Goal: Book appointment/travel/reservation

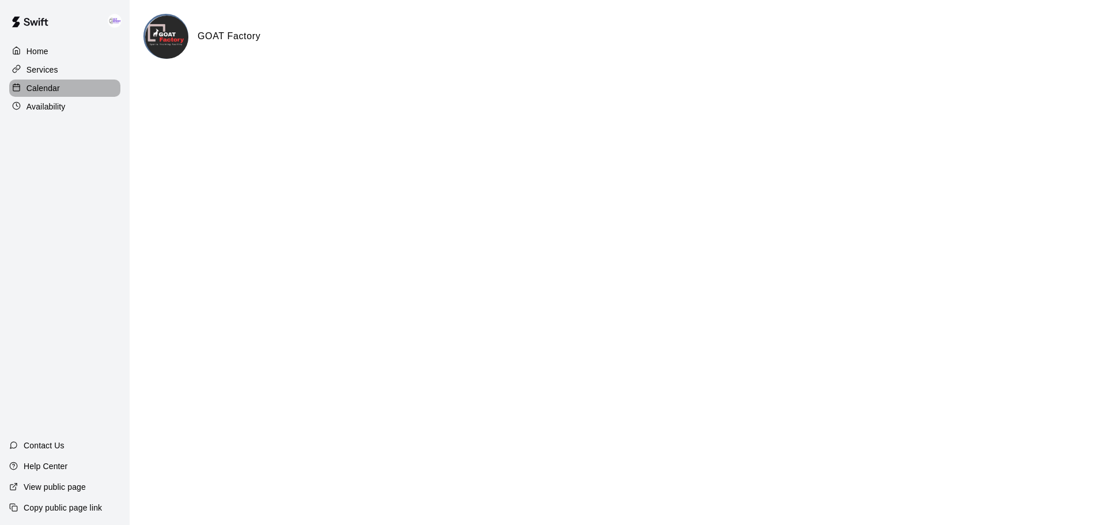
click at [31, 93] on p "Calendar" at bounding box center [43, 88] width 33 height 12
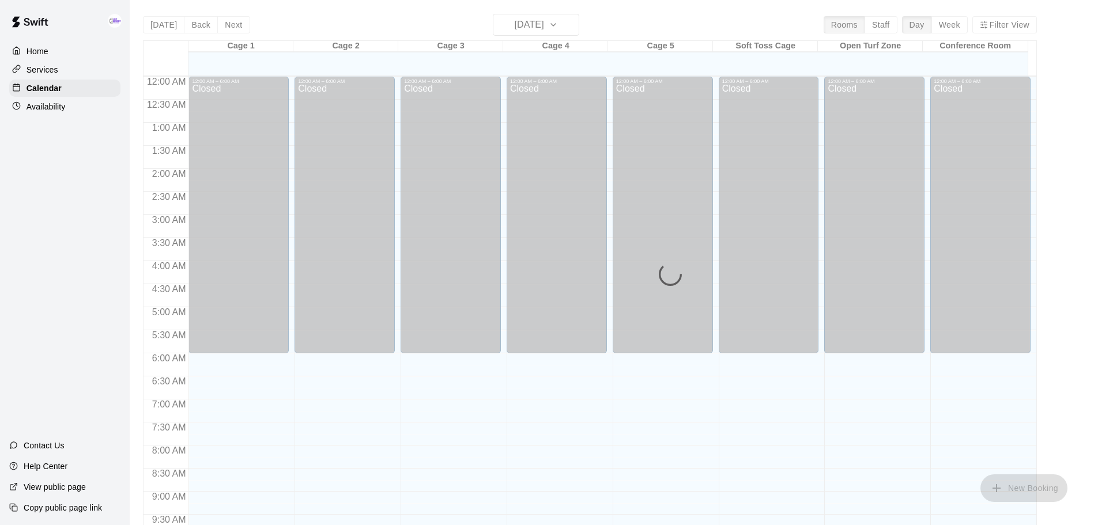
scroll to position [524, 0]
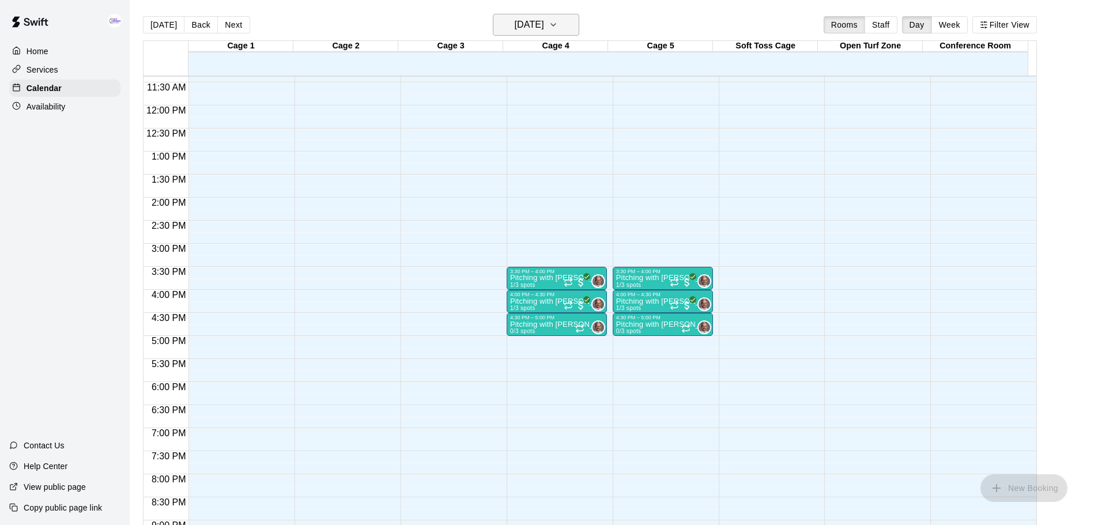
click at [525, 23] on h6 "[DATE]" at bounding box center [529, 25] width 29 height 16
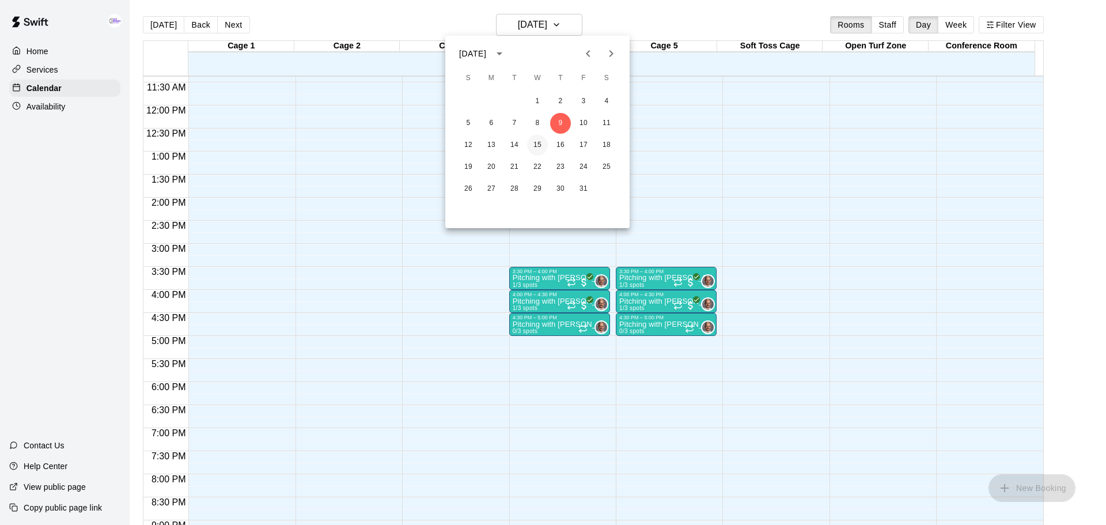
click at [540, 143] on button "15" at bounding box center [537, 145] width 21 height 21
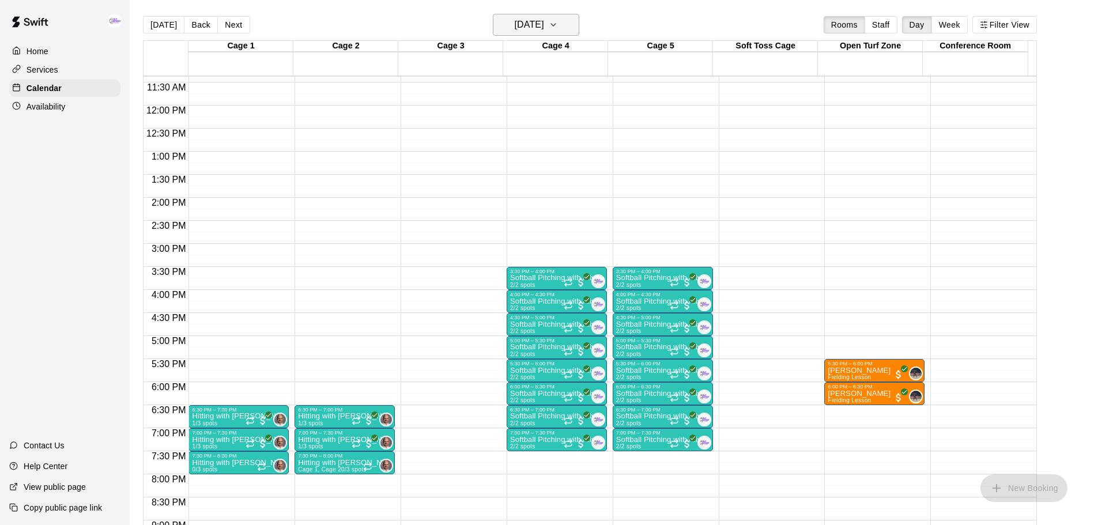
click at [532, 30] on h6 "[DATE]" at bounding box center [529, 25] width 29 height 16
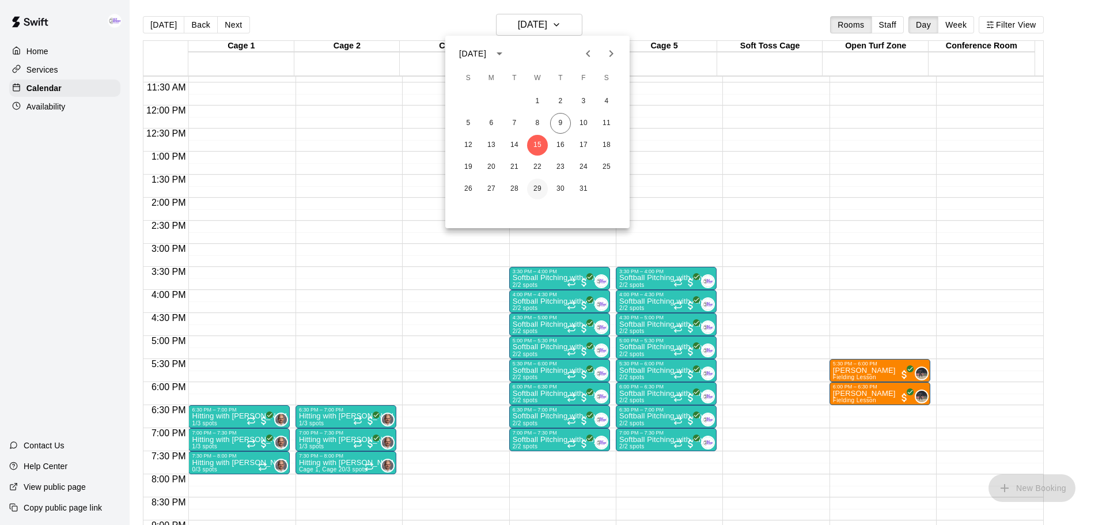
click at [538, 184] on button "29" at bounding box center [537, 189] width 21 height 21
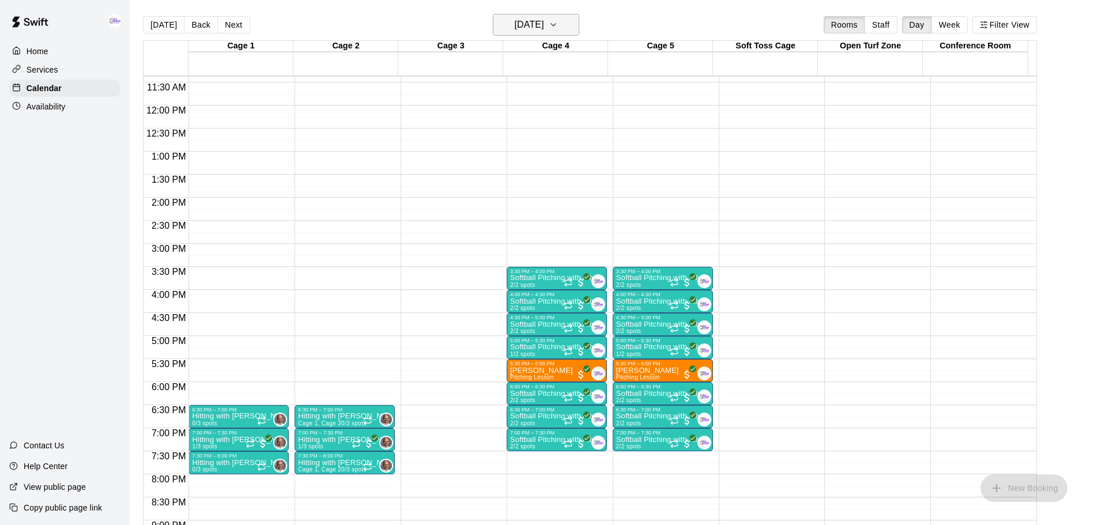
click at [544, 23] on h6 "[DATE]" at bounding box center [529, 25] width 29 height 16
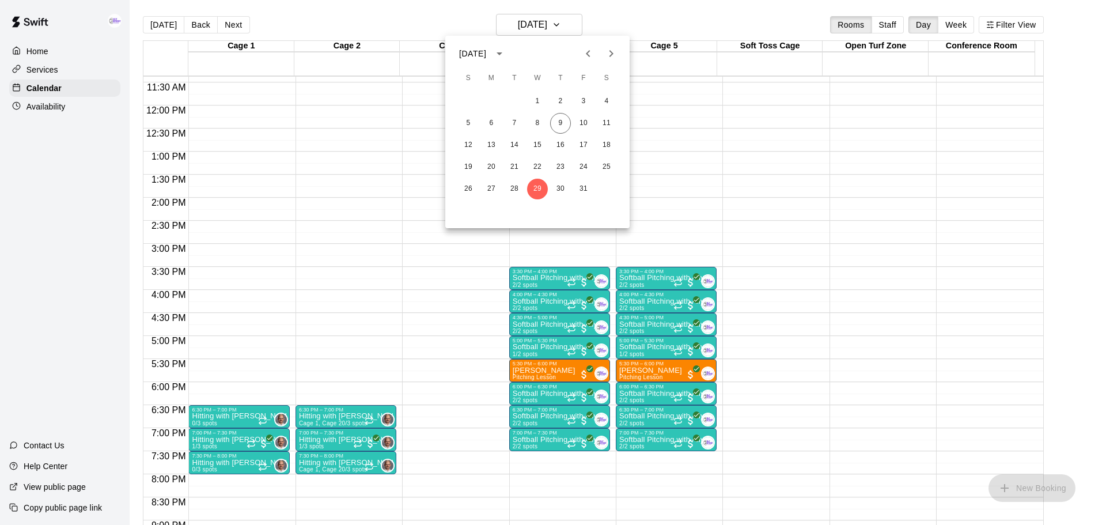
click at [614, 56] on icon "Next month" at bounding box center [611, 54] width 14 height 14
click at [541, 122] on button "5" at bounding box center [537, 123] width 21 height 21
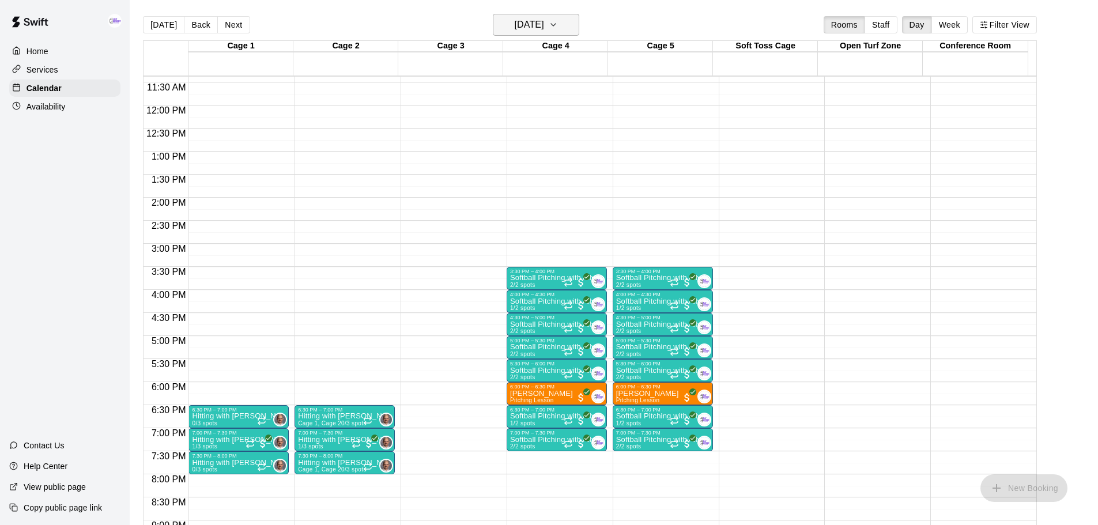
click at [540, 20] on h6 "[DATE]" at bounding box center [529, 25] width 29 height 16
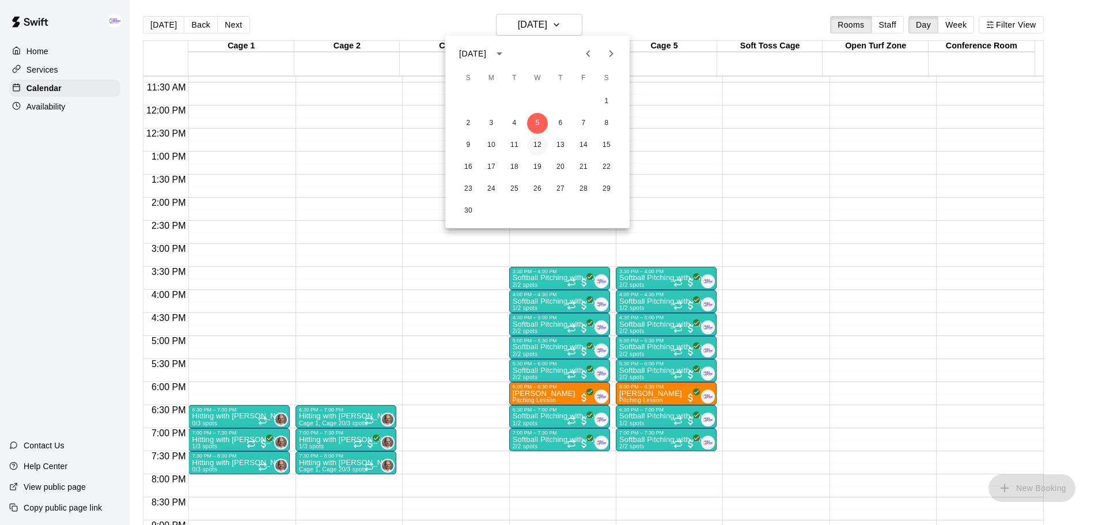
click at [542, 143] on button "12" at bounding box center [537, 145] width 21 height 21
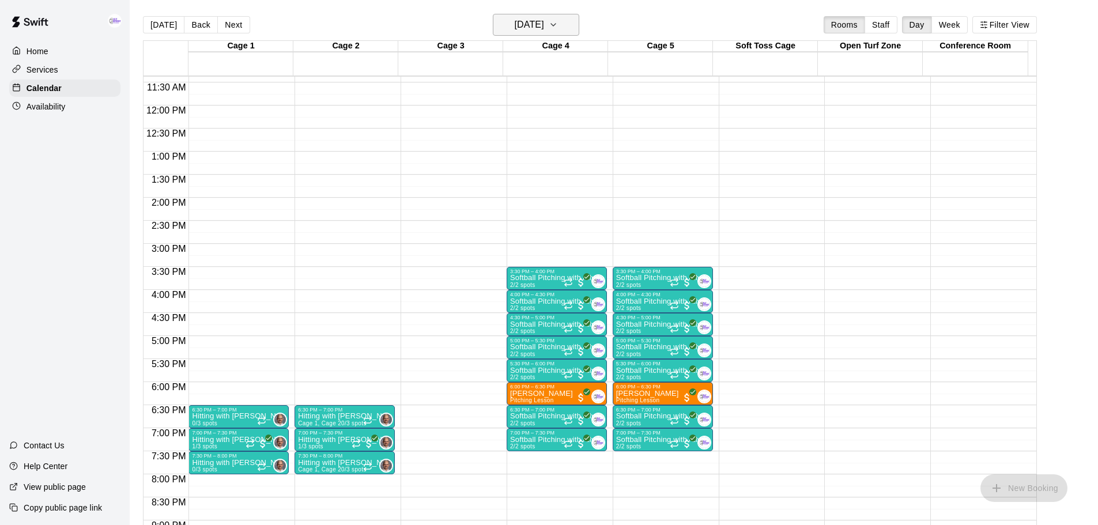
click at [530, 23] on h6 "[DATE]" at bounding box center [529, 25] width 29 height 16
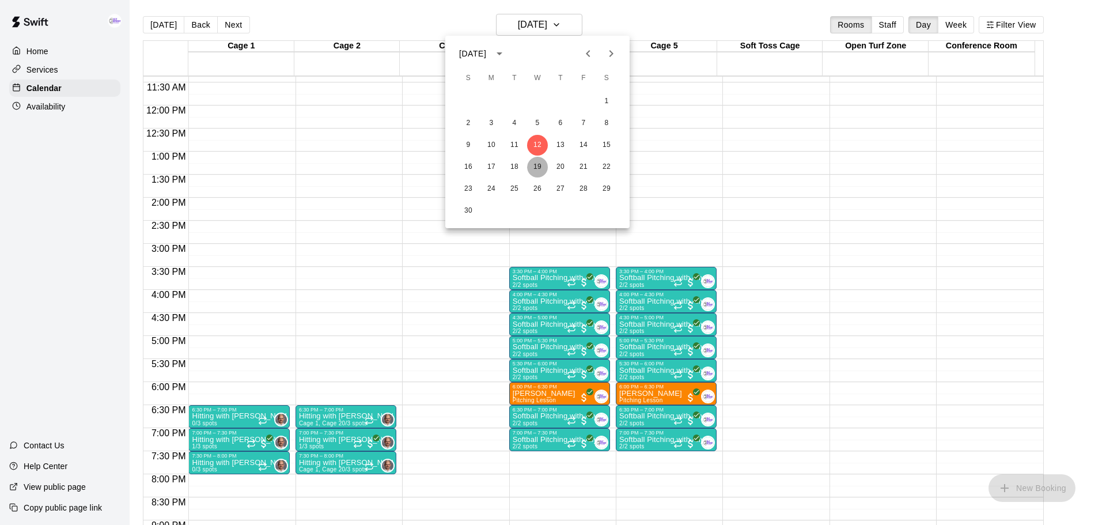
click at [536, 160] on button "19" at bounding box center [537, 167] width 21 height 21
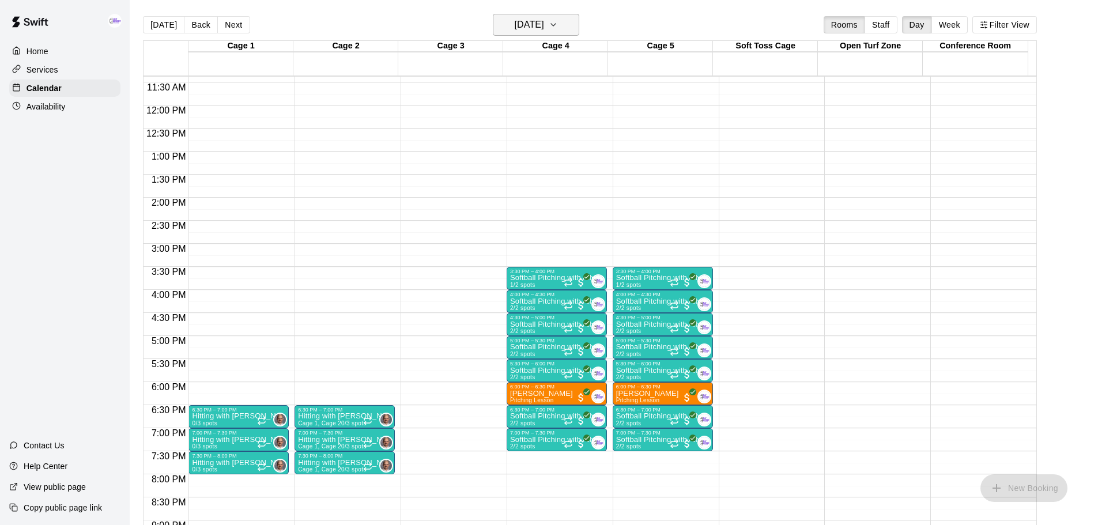
click at [544, 29] on h6 "[DATE]" at bounding box center [529, 25] width 29 height 16
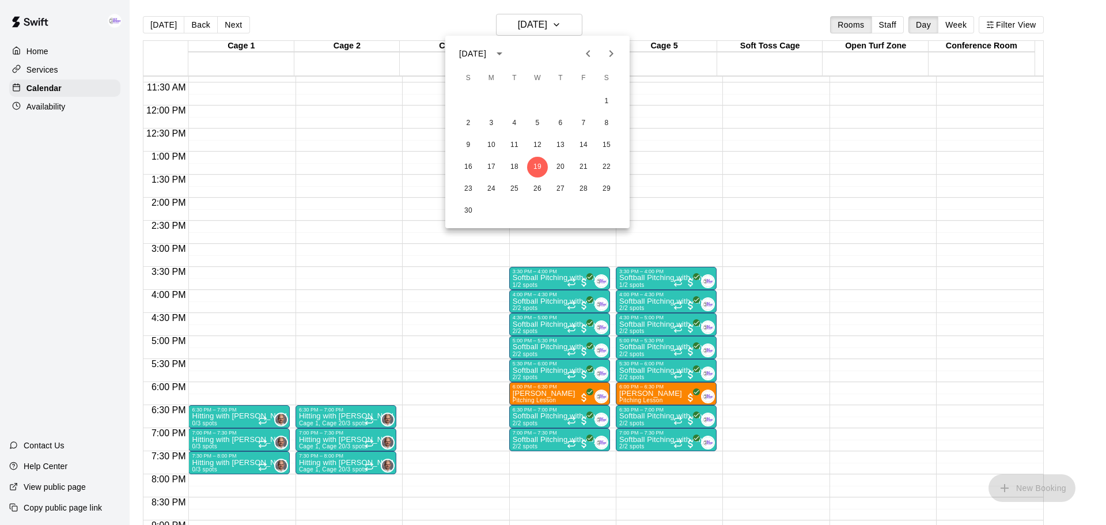
click at [609, 57] on icon "Next month" at bounding box center [611, 54] width 14 height 14
click at [536, 102] on button "3" at bounding box center [537, 101] width 21 height 21
